Goal: Task Accomplishment & Management: Complete application form

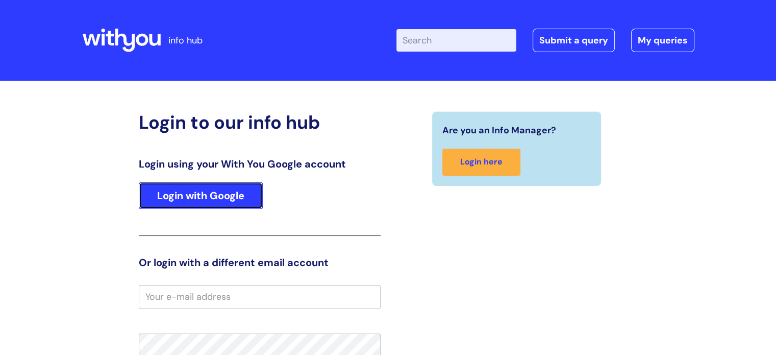
click at [249, 194] on link "Login with Google" at bounding box center [201, 195] width 124 height 27
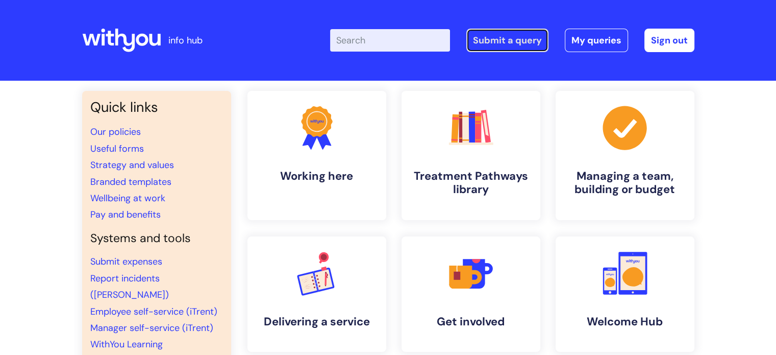
click at [512, 35] on link "Submit a query" at bounding box center [507, 40] width 82 height 23
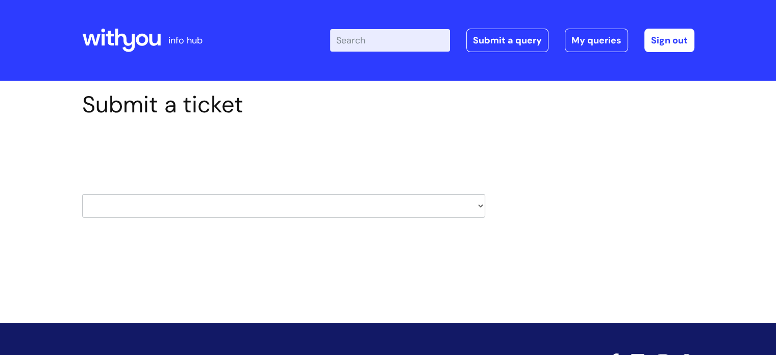
click at [485, 209] on div "Submit a ticket Select issue type HR / People IT and Support Clinical Drug Aler…" at bounding box center [283, 170] width 418 height 158
click at [479, 204] on select "HR / People IT and Support Clinical Drug Alerts Finance Accounts Data Support T…" at bounding box center [283, 205] width 403 height 23
select select "data_support_team"
click at [82, 194] on select "HR / People IT and Support Clinical Drug Alerts Finance Accounts Data Support T…" at bounding box center [283, 205] width 403 height 23
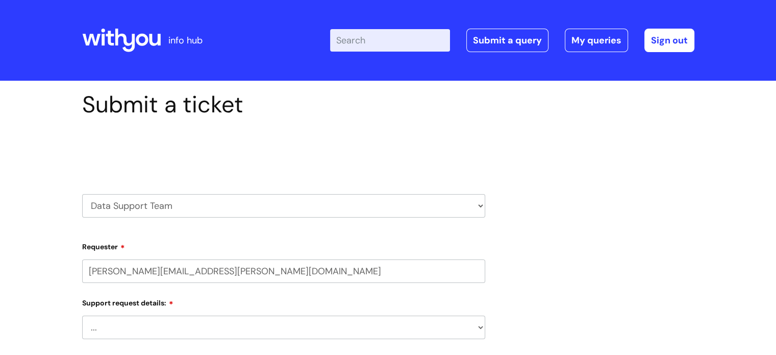
select select "80004286527"
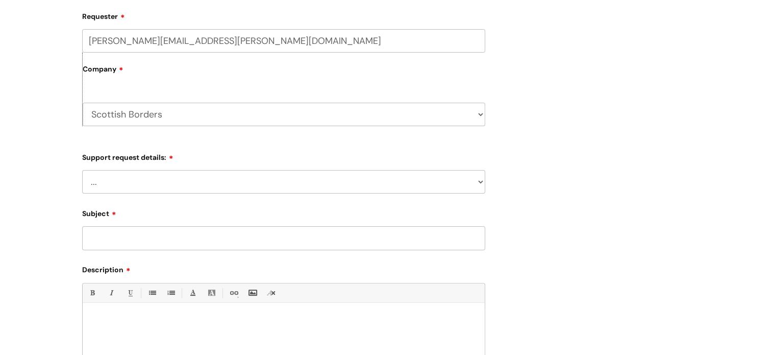
scroll to position [229, 0]
click at [477, 182] on select "... My enquiry relates to Nebula My enquiry relates to Halo My enquiry relates …" at bounding box center [283, 182] width 403 height 23
select select "My enquiry relates to Nebula"
click at [82, 171] on select "... My enquiry relates to Nebula My enquiry relates to Halo My enquiry relates …" at bounding box center [283, 182] width 403 height 23
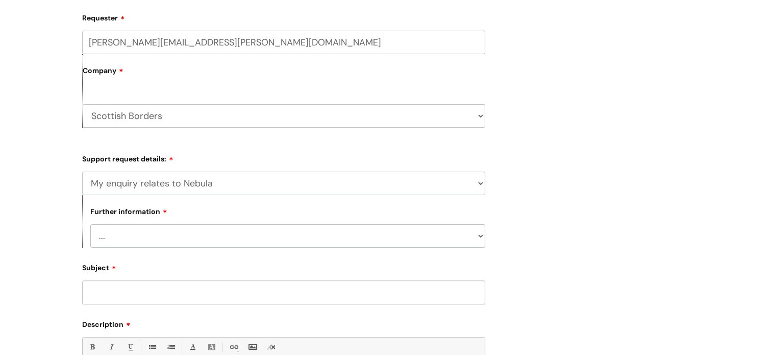
click at [482, 236] on select "... I need to delete an event I've got an issue or have found a fault I have an…" at bounding box center [287, 235] width 395 height 23
select select "I need to delete an event"
click at [90, 224] on select "... I need to delete an event I've got an issue or have found a fault I have an…" at bounding box center [287, 235] width 395 height 23
click at [467, 297] on input "Subject" at bounding box center [283, 291] width 403 height 23
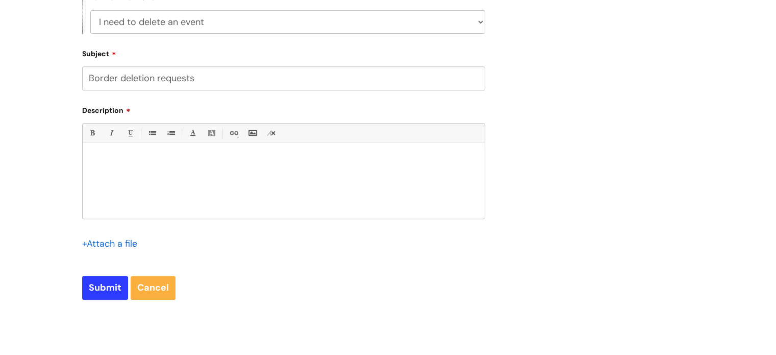
scroll to position [453, 0]
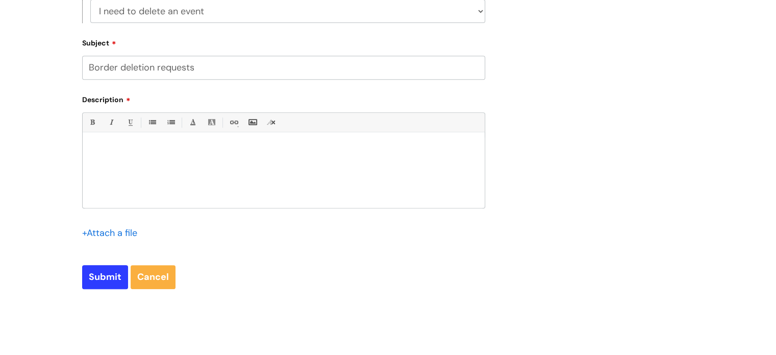
type input "Border deletion requests"
click at [237, 141] on div at bounding box center [284, 172] width 402 height 70
click at [158, 155] on div at bounding box center [284, 172] width 402 height 70
click at [124, 150] on p "158405 S.P 59566948" at bounding box center [283, 149] width 387 height 9
click at [225, 155] on p at bounding box center [283, 158] width 387 height 9
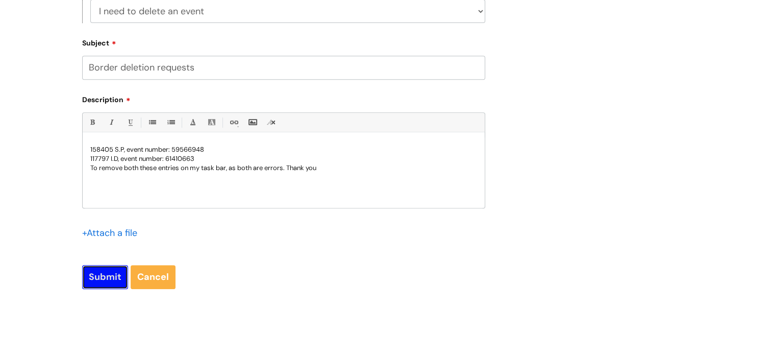
click at [104, 277] on input "Submit" at bounding box center [105, 276] width 46 height 23
type input "Please Wait..."
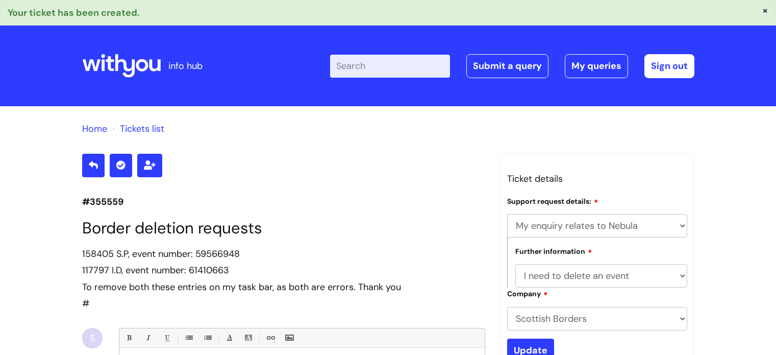
select select "My enquiry relates to Nebula"
select select "I need to delete an event"
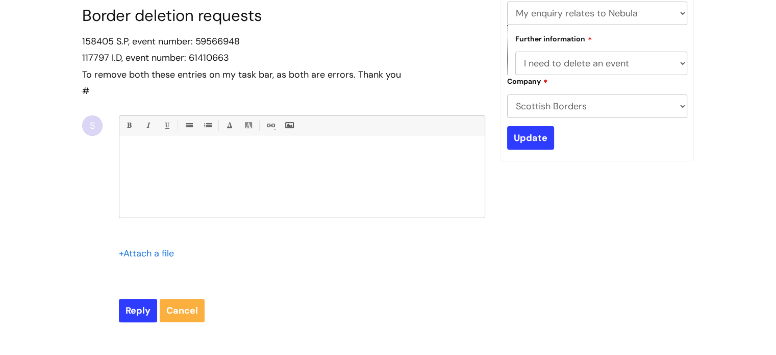
scroll to position [212, 0]
